Goal: Information Seeking & Learning: Find specific fact

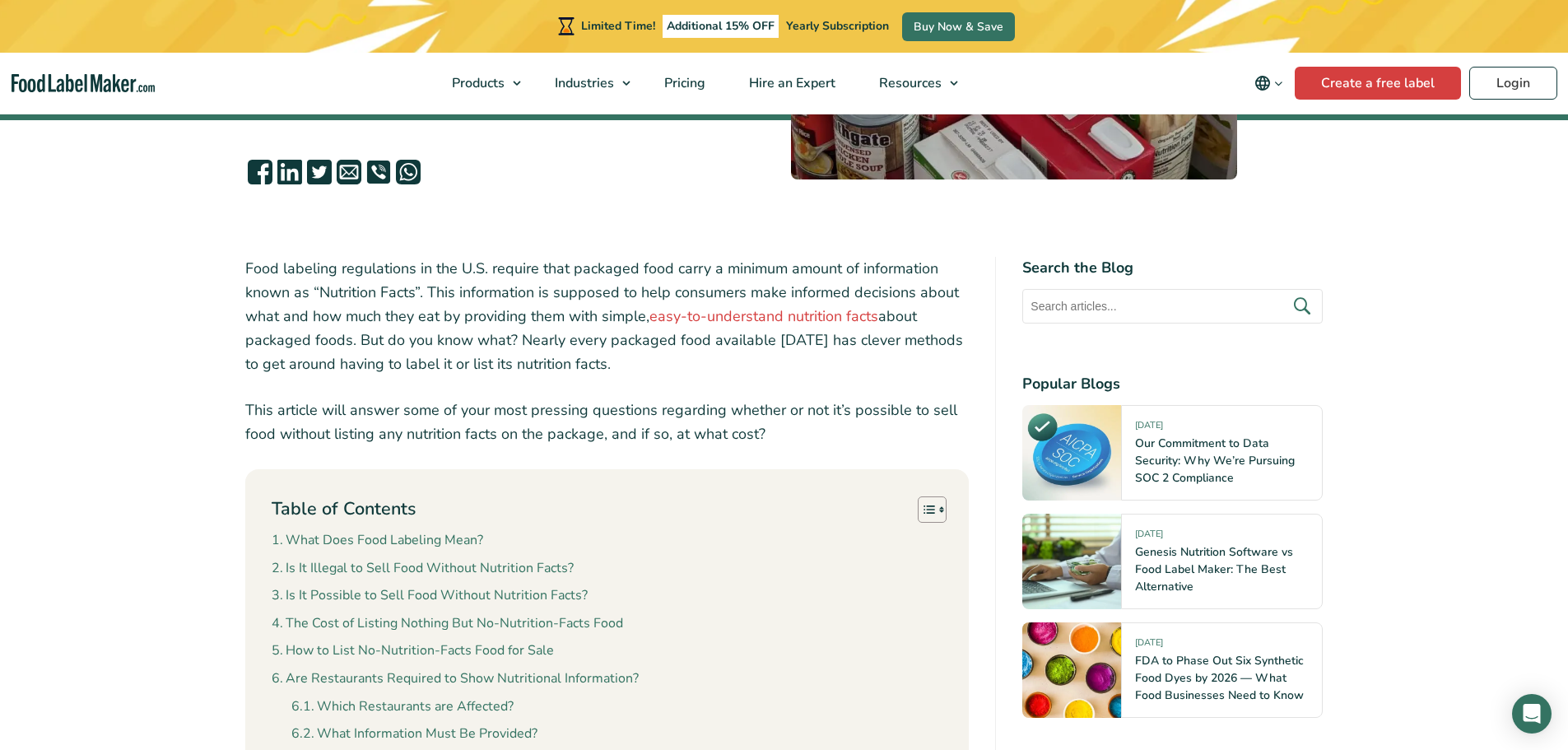
scroll to position [494, 0]
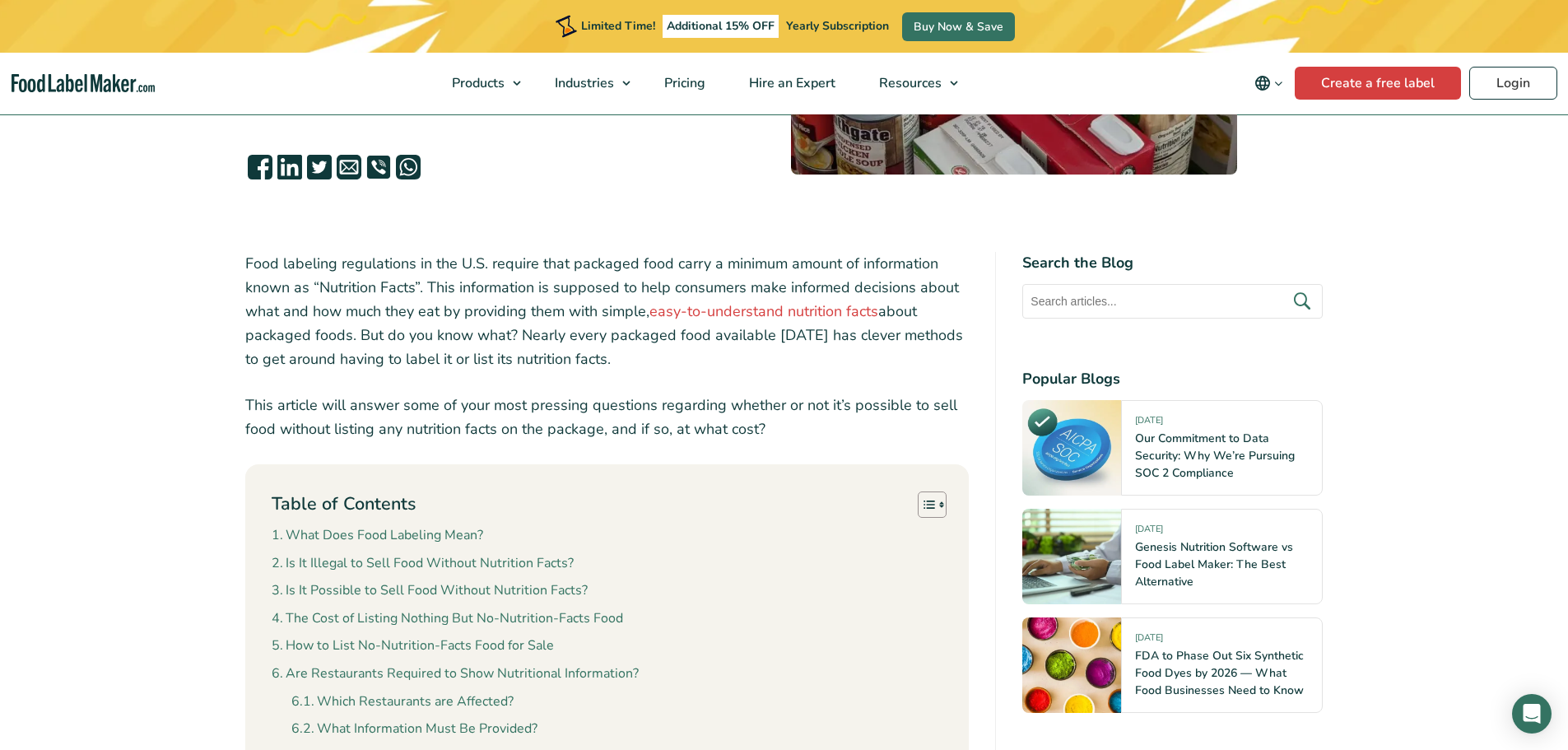
click at [626, 266] on p "Food labeling regulations in the U.S. require that packaged food carry a minimu…" at bounding box center [607, 311] width 724 height 119
click at [383, 283] on p "Food labeling regulations in the U.S. require that packaged food carry a minimu…" at bounding box center [607, 311] width 724 height 119
click at [455, 285] on p "Food labeling regulations in the U.S. require that packaged food carry a minimu…" at bounding box center [607, 311] width 724 height 119
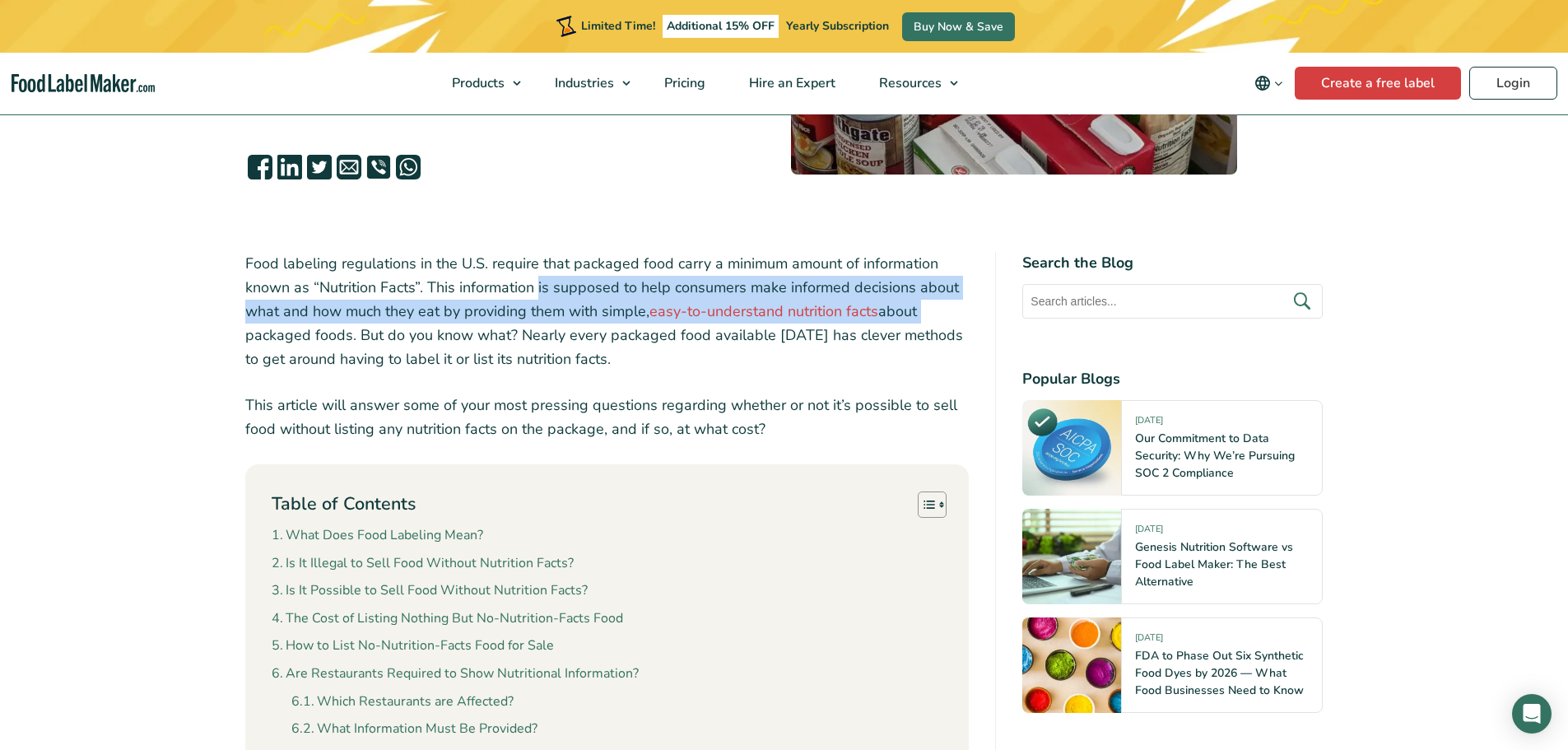
drag, startPoint x: 541, startPoint y: 288, endPoint x: 951, endPoint y: 317, distance: 411.0
click at [951, 317] on p "Food labeling regulations in the U.S. require that packaged food carry a minimu…" at bounding box center [607, 311] width 724 height 119
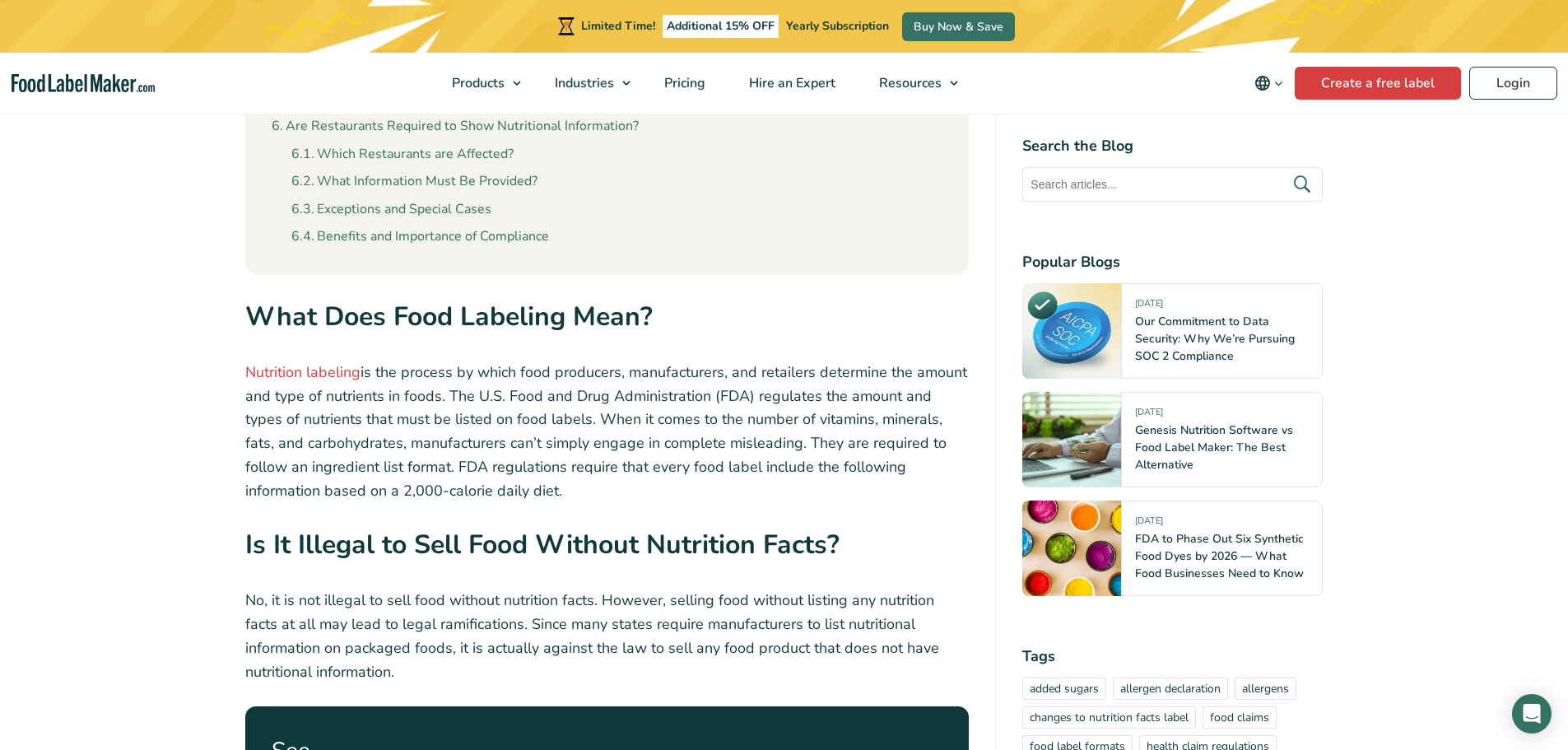
scroll to position [1070, 0]
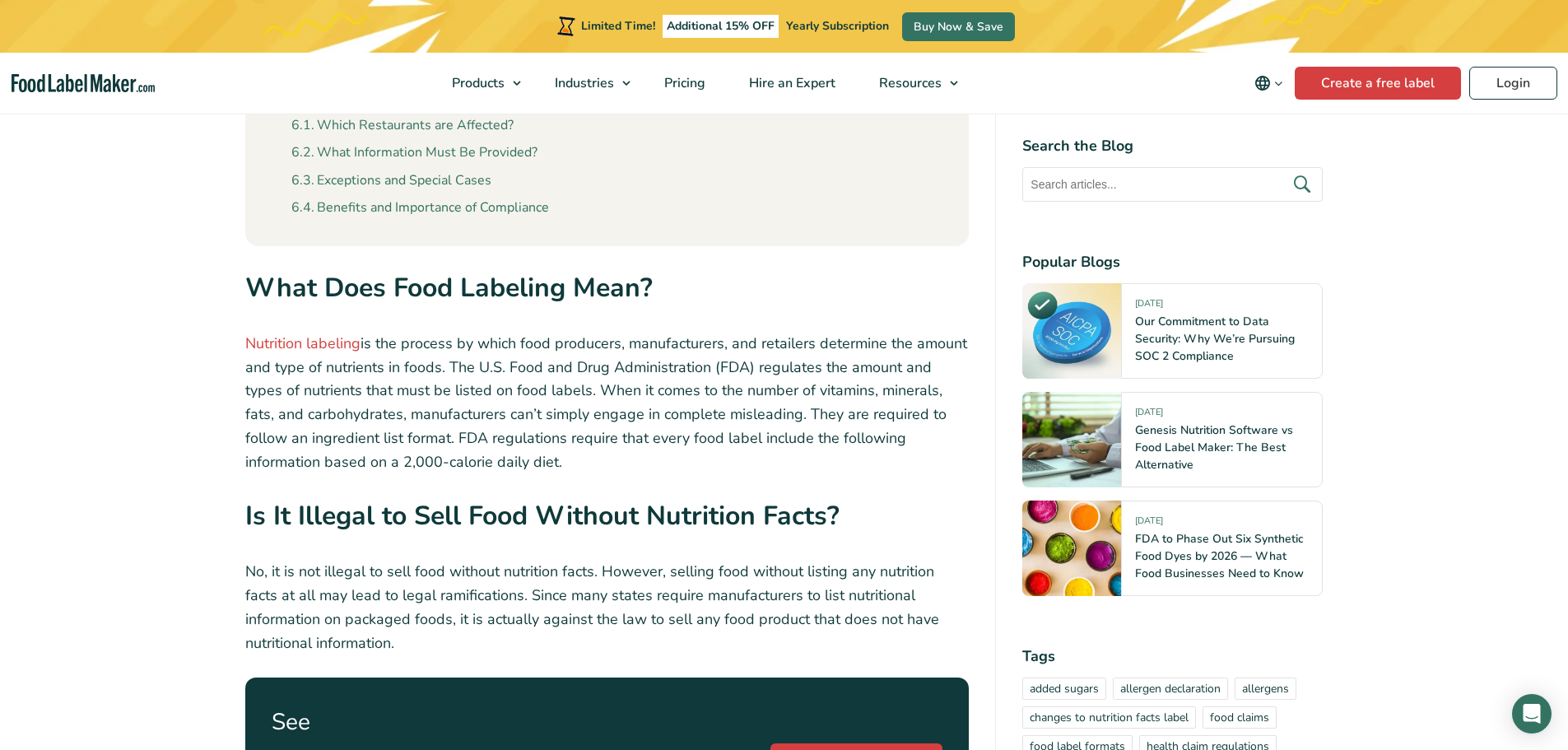
click at [364, 372] on p "Nutrition labeling is the process by which food producers, manufacturers, and r…" at bounding box center [607, 403] width 724 height 143
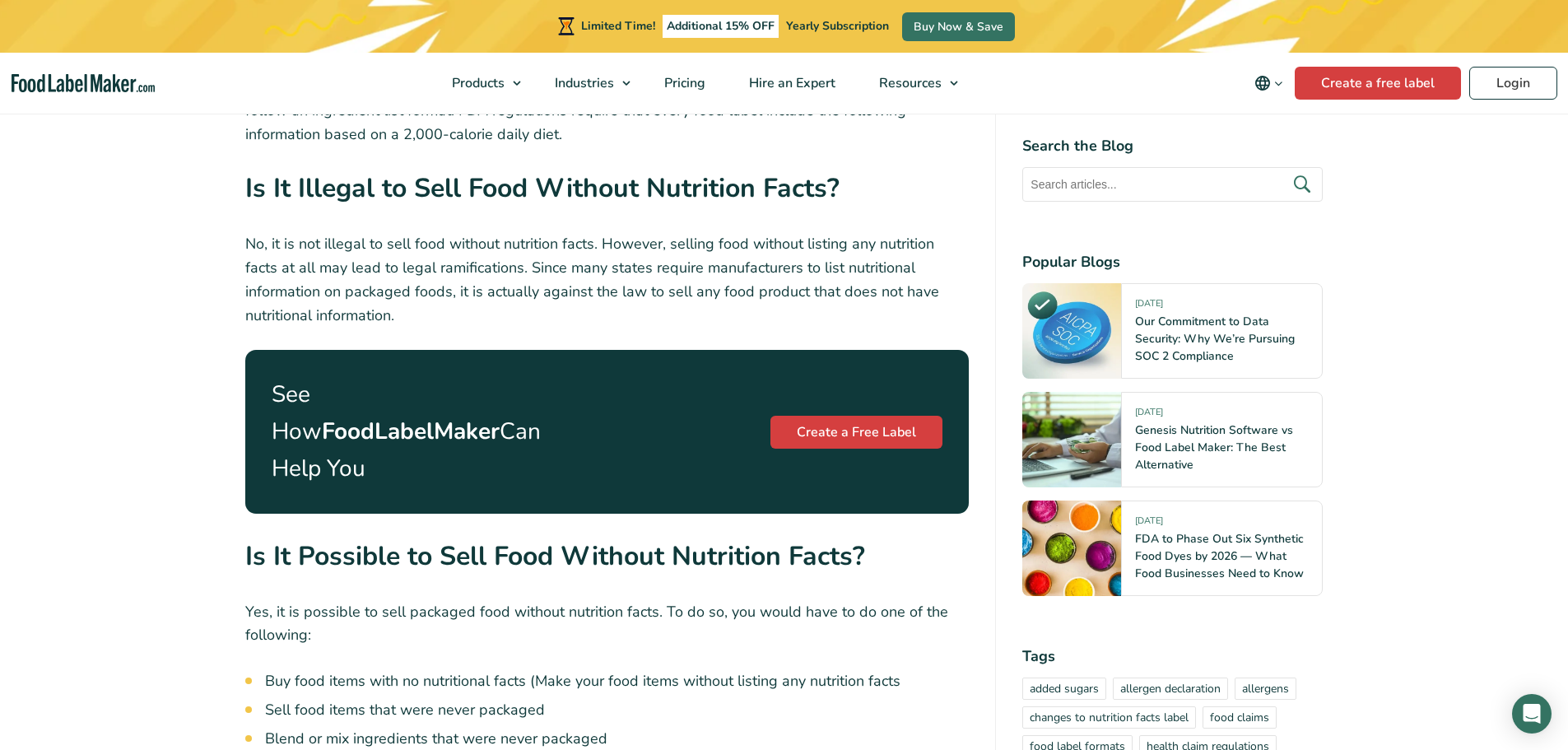
scroll to position [1400, 0]
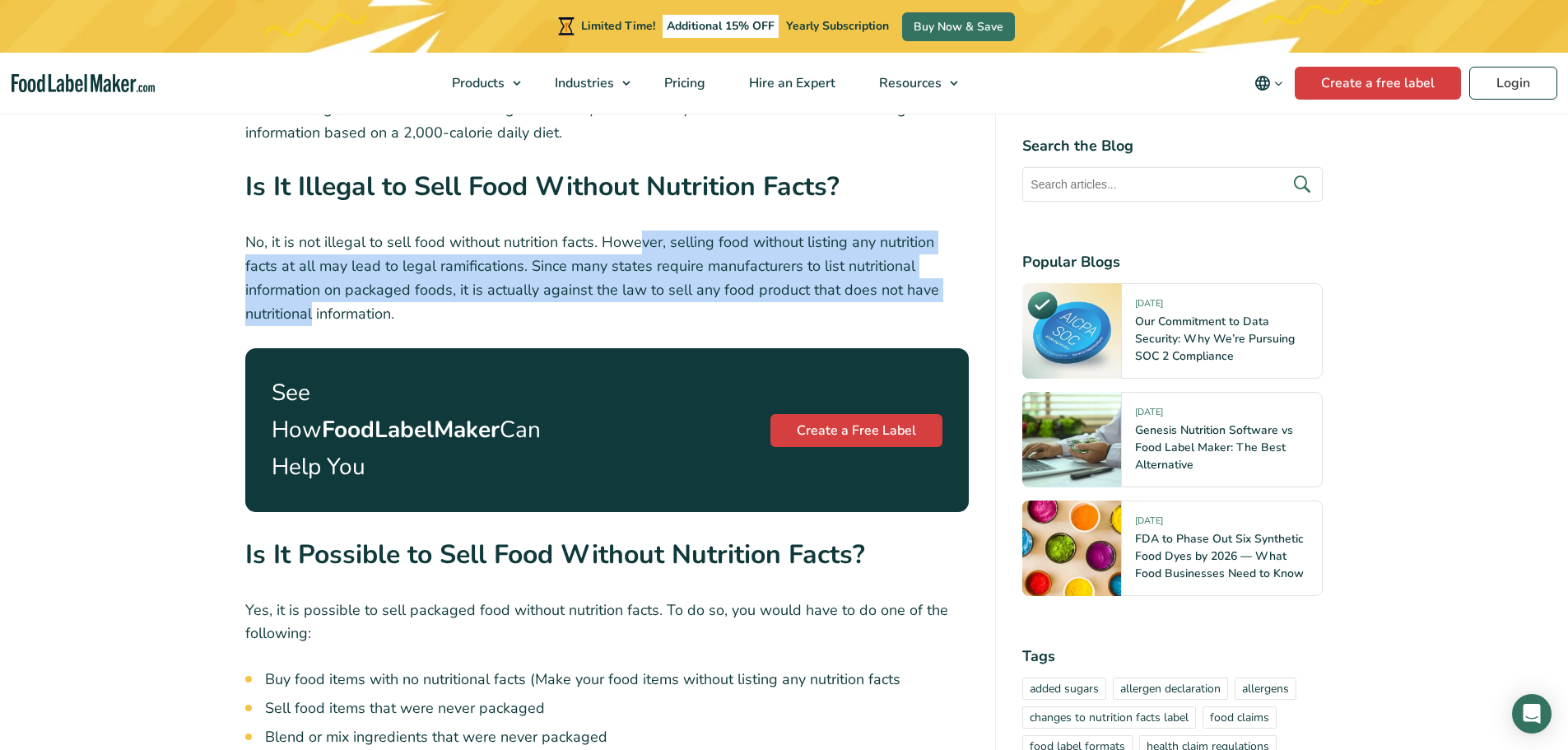
drag, startPoint x: 643, startPoint y: 241, endPoint x: 925, endPoint y: 283, distance: 285.1
click at [925, 283] on p "No, it is not illegal to sell food without nutrition facts. However, selling fo…" at bounding box center [607, 277] width 724 height 94
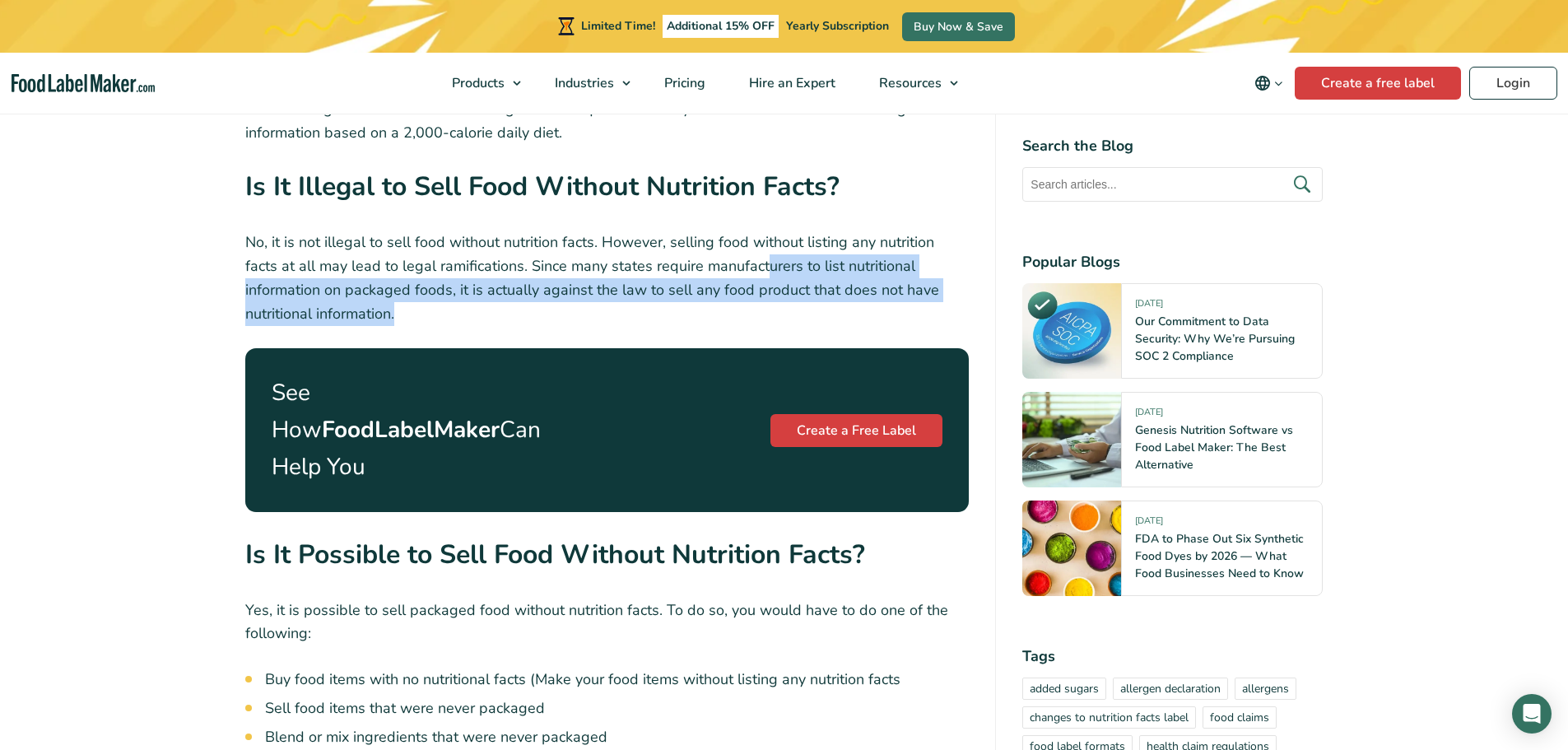
drag, startPoint x: 731, startPoint y: 264, endPoint x: 919, endPoint y: 308, distance: 193.1
click at [919, 309] on p "No, it is not illegal to sell food without nutrition facts. However, selling fo…" at bounding box center [607, 277] width 724 height 94
click at [919, 307] on p "No, it is not illegal to sell food without nutrition facts. However, selling fo…" at bounding box center [607, 277] width 724 height 94
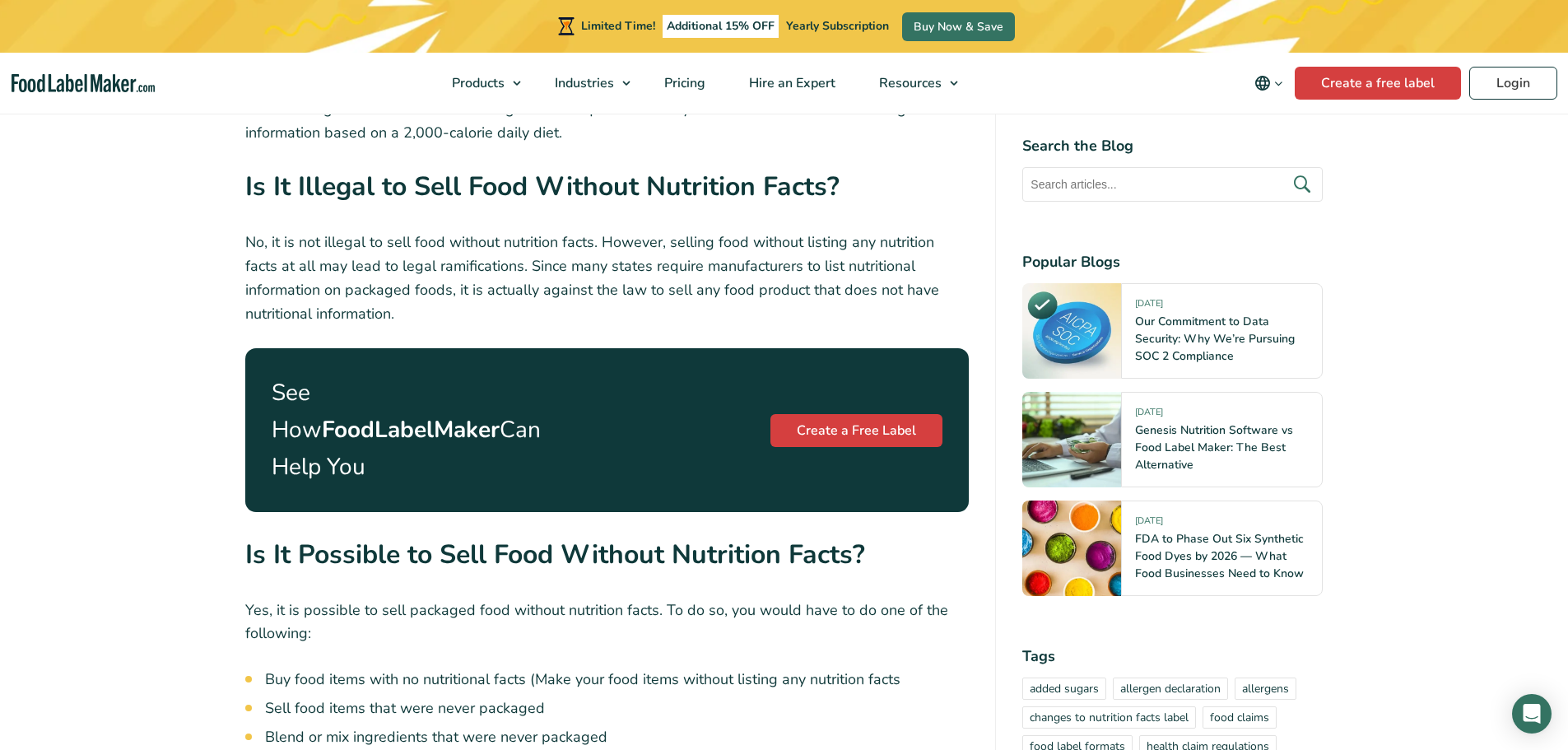
click at [361, 300] on p "No, it is not illegal to sell food without nutrition facts. However, selling fo…" at bounding box center [607, 277] width 724 height 94
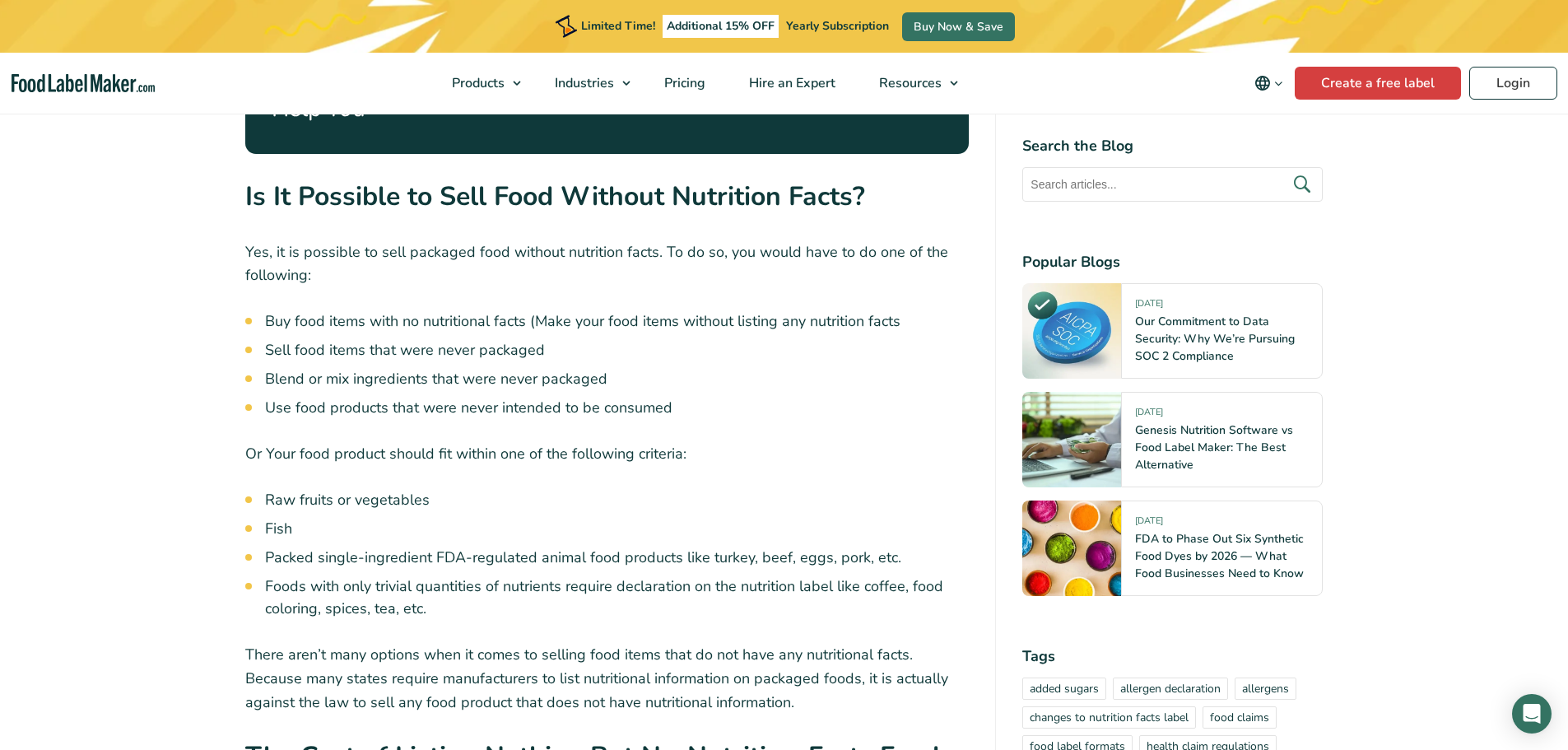
scroll to position [1728, 0]
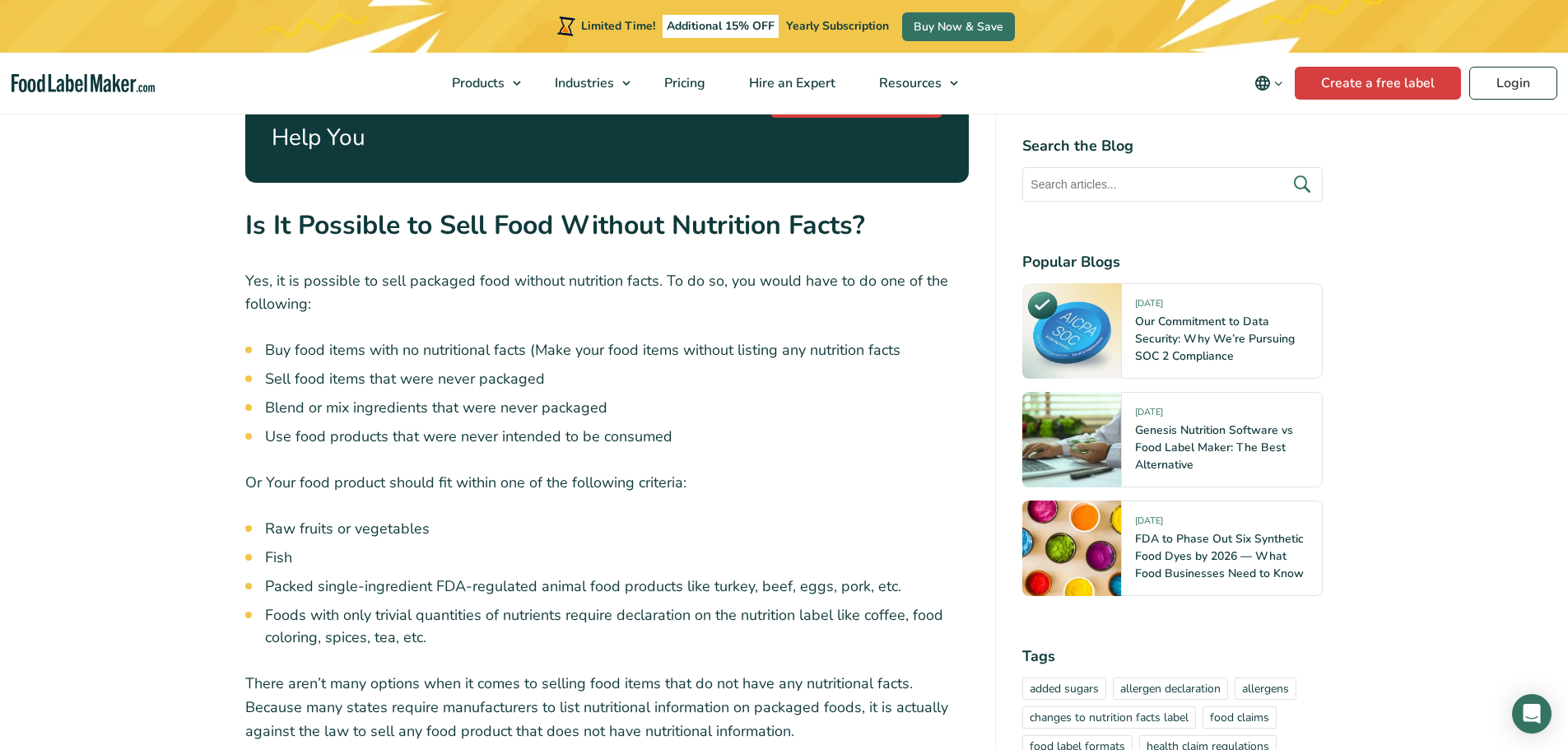
click at [575, 368] on li "Sell food items that were never packaged" at bounding box center [617, 379] width 705 height 22
drag, startPoint x: 564, startPoint y: 341, endPoint x: 266, endPoint y: 340, distance: 298.0
click at [266, 368] on li "Sell food items that were never packaged" at bounding box center [617, 379] width 705 height 22
click at [286, 397] on li "Blend or mix ingredients that were never packaged" at bounding box center [617, 408] width 705 height 22
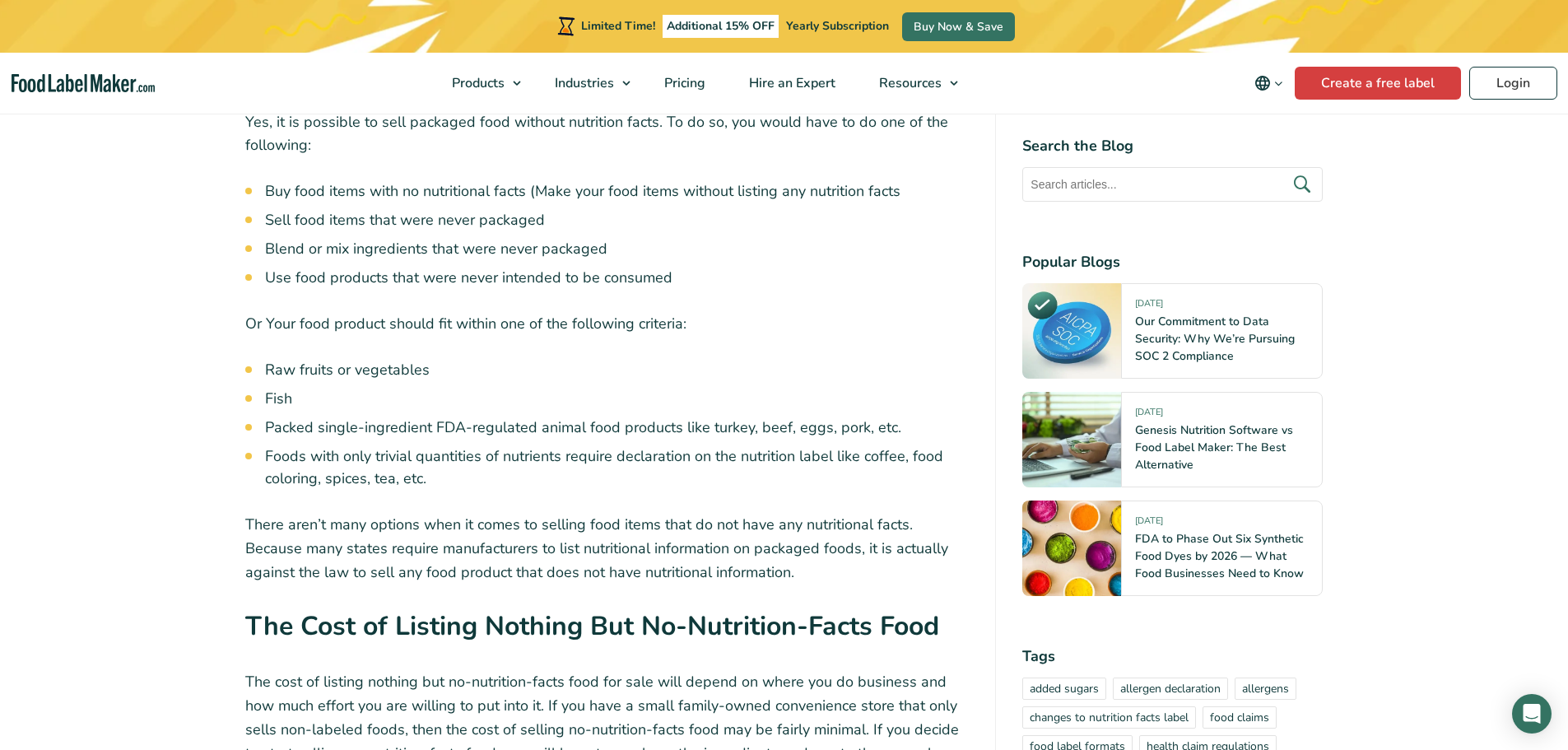
scroll to position [1894, 0]
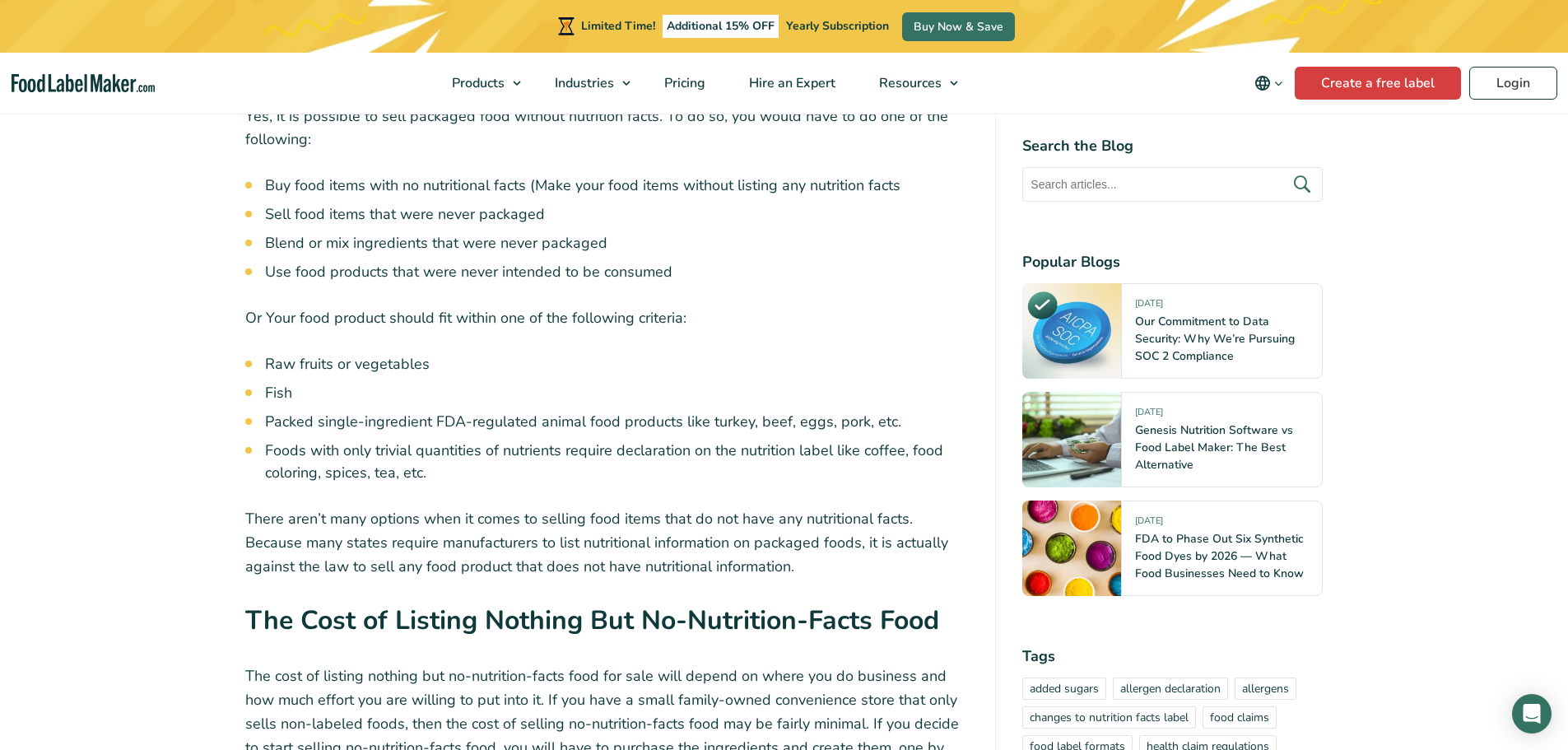
click at [449, 382] on li "Fish" at bounding box center [617, 394] width 705 height 22
